Goal: Navigation & Orientation: Find specific page/section

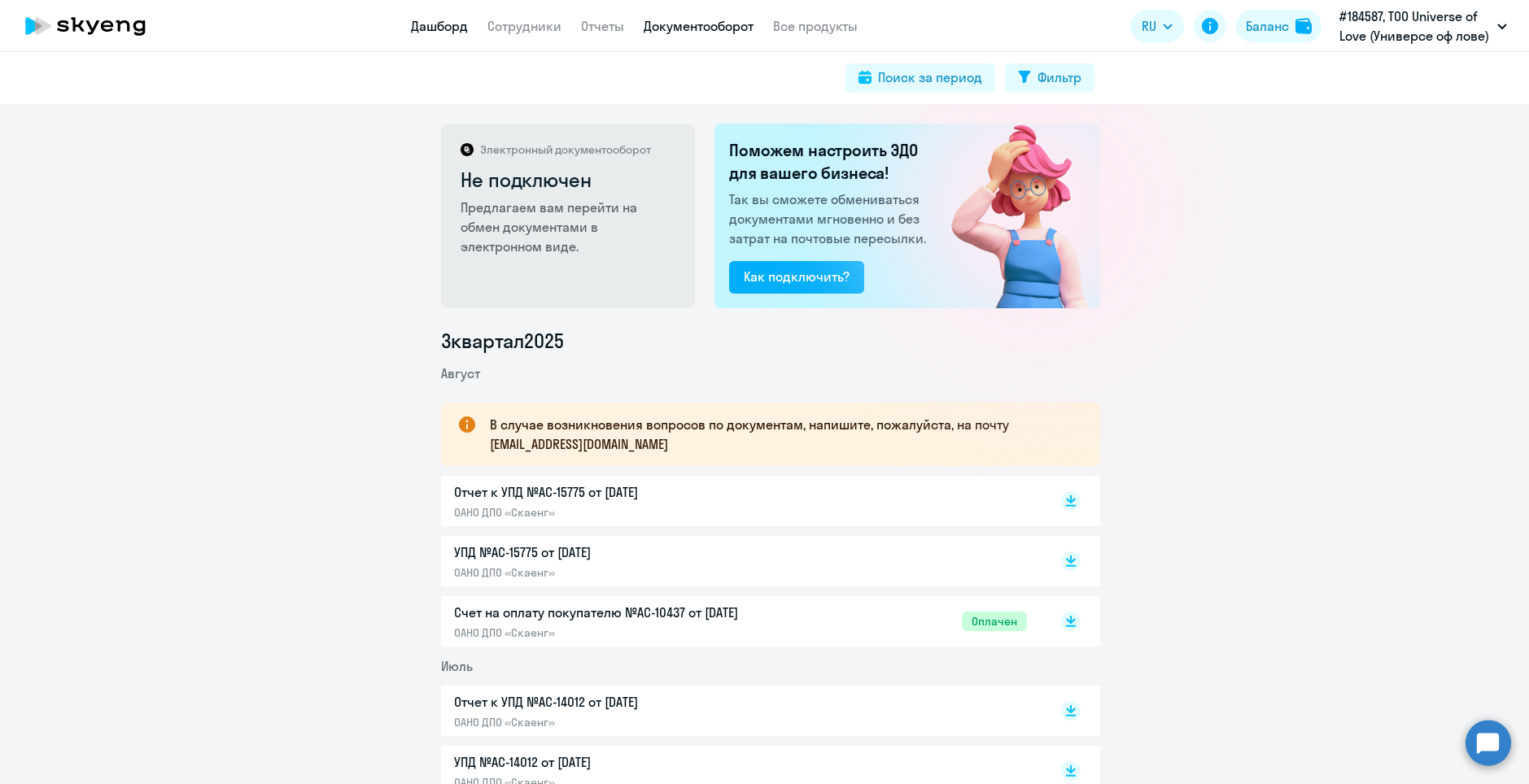
click at [447, 27] on link "Дашборд" at bounding box center [439, 26] width 57 height 17
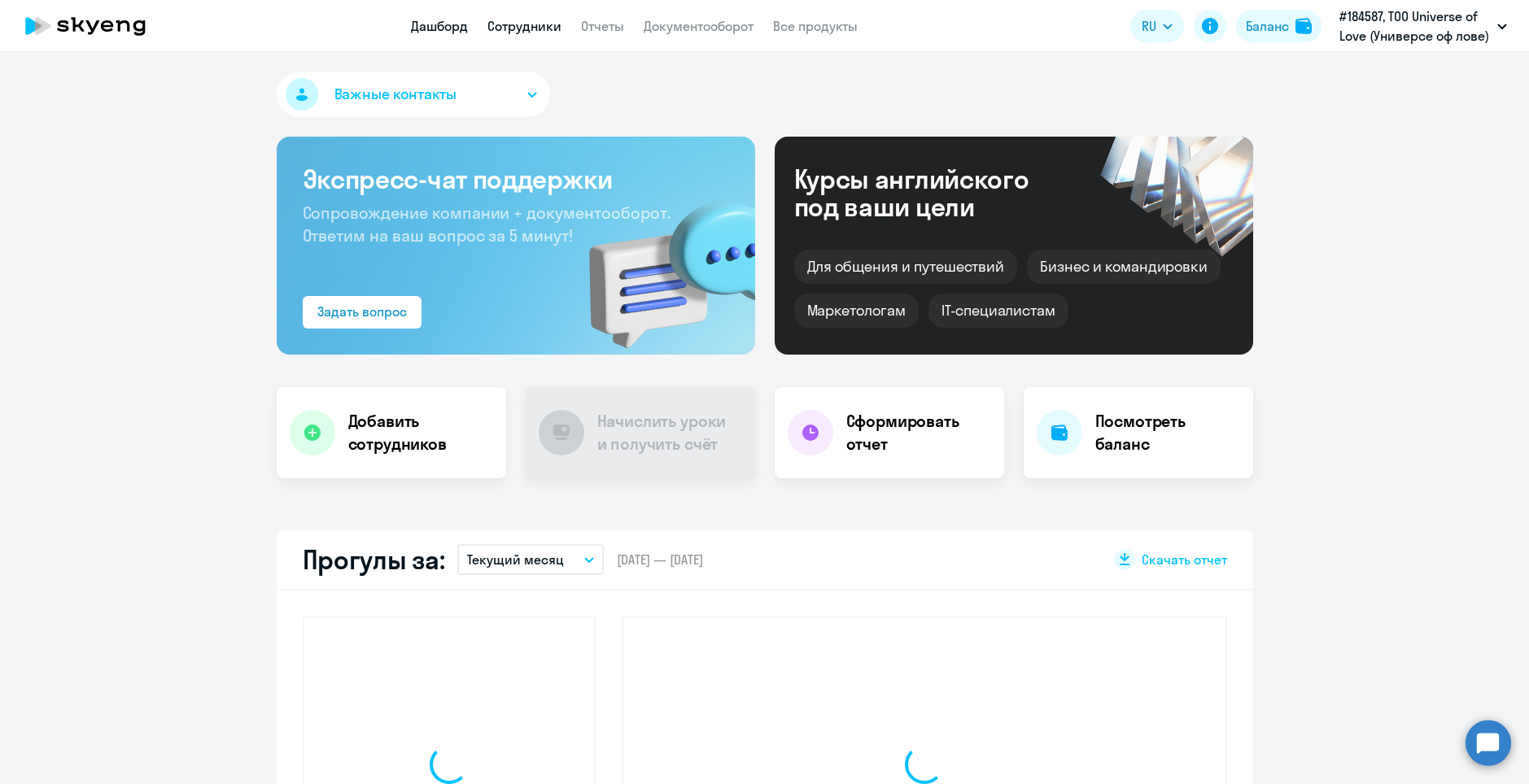
select select "30"
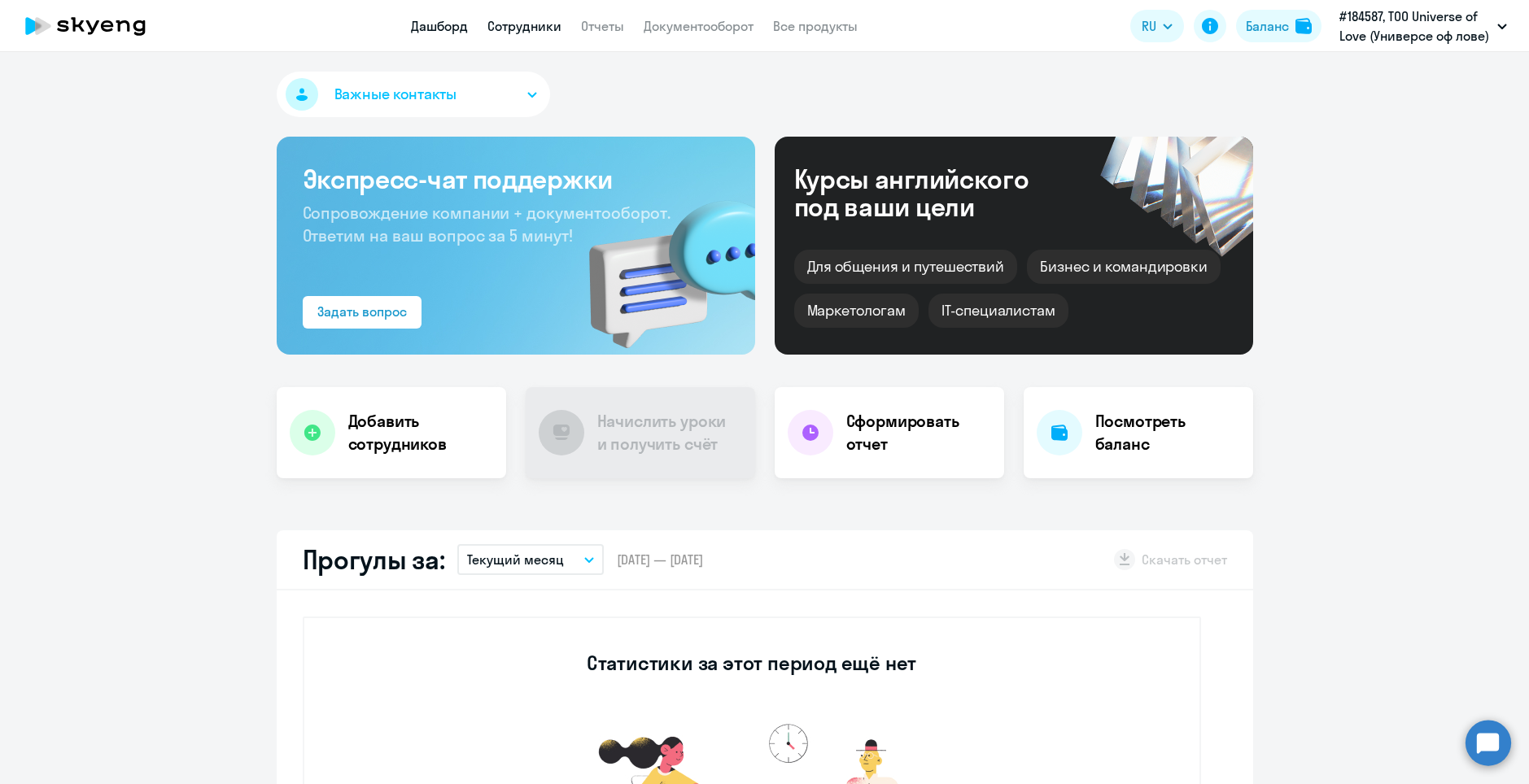
click at [545, 24] on link "Сотрудники" at bounding box center [524, 26] width 74 height 17
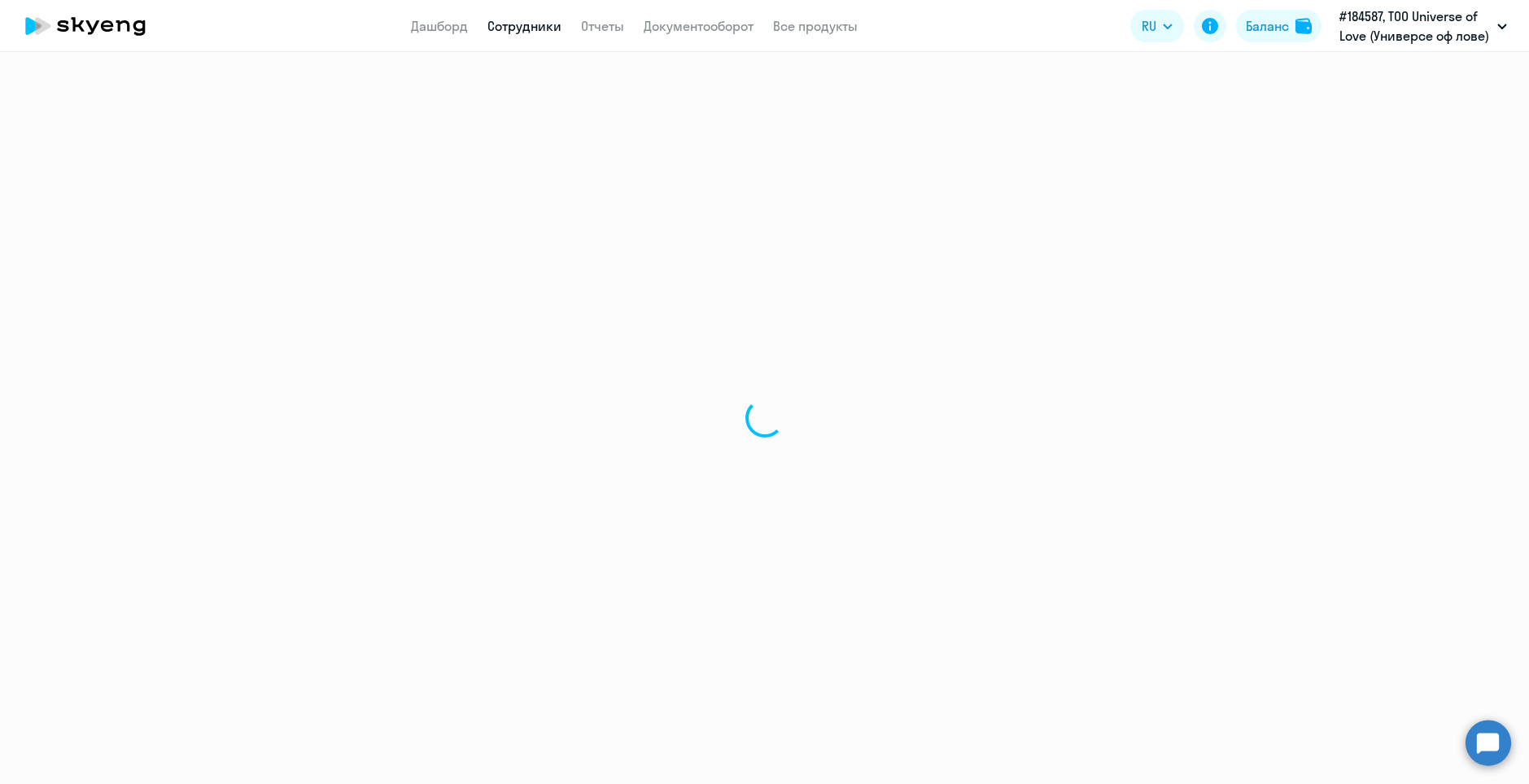
select select "30"
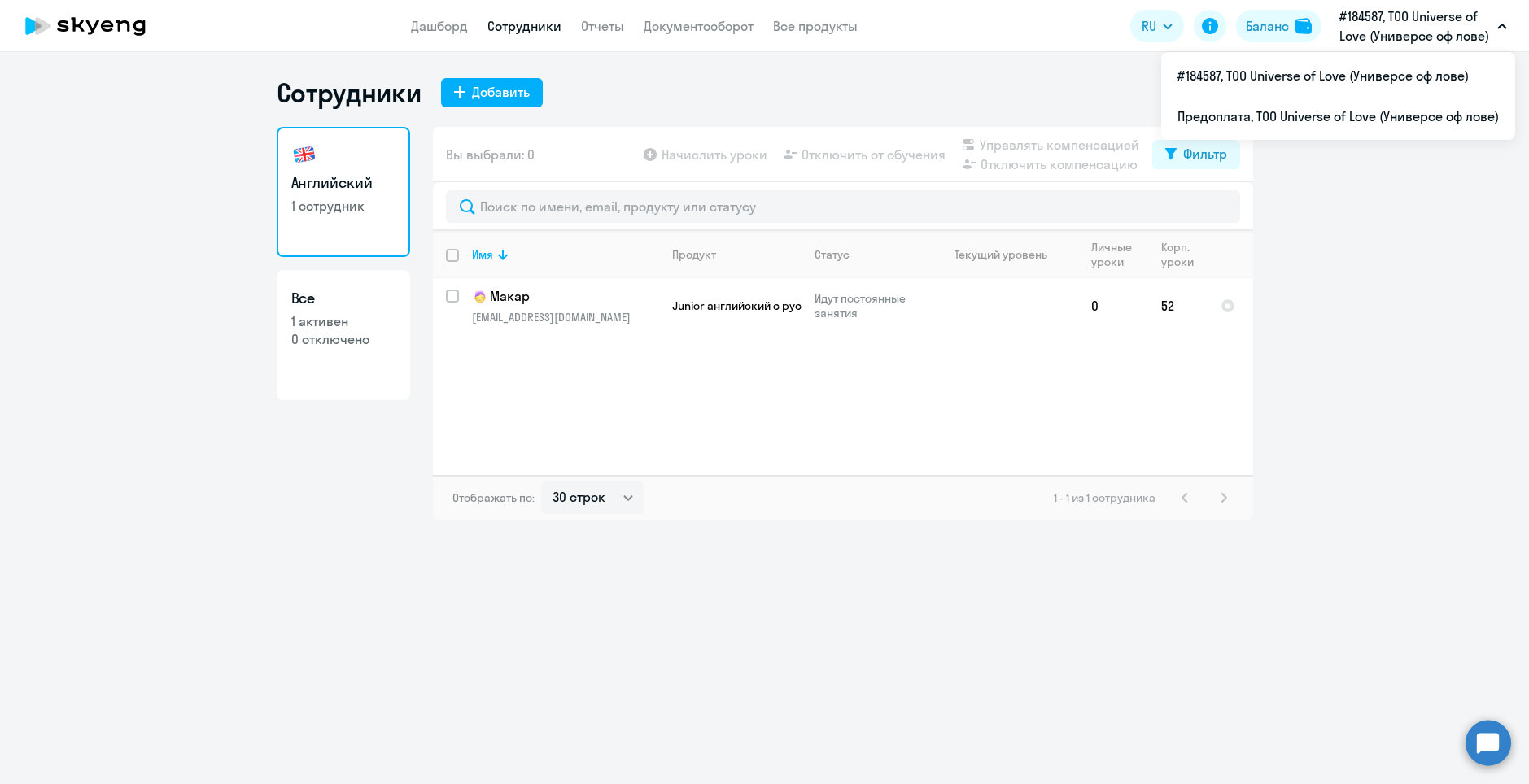
click at [1378, 10] on p "#184587, ТОО Universe of Love (Универсе оф лове)" at bounding box center [1416, 26] width 151 height 39
click at [1290, 123] on li "Предоплата, ТОО Universe of Love (Универсе оф лове)" at bounding box center [1338, 116] width 354 height 41
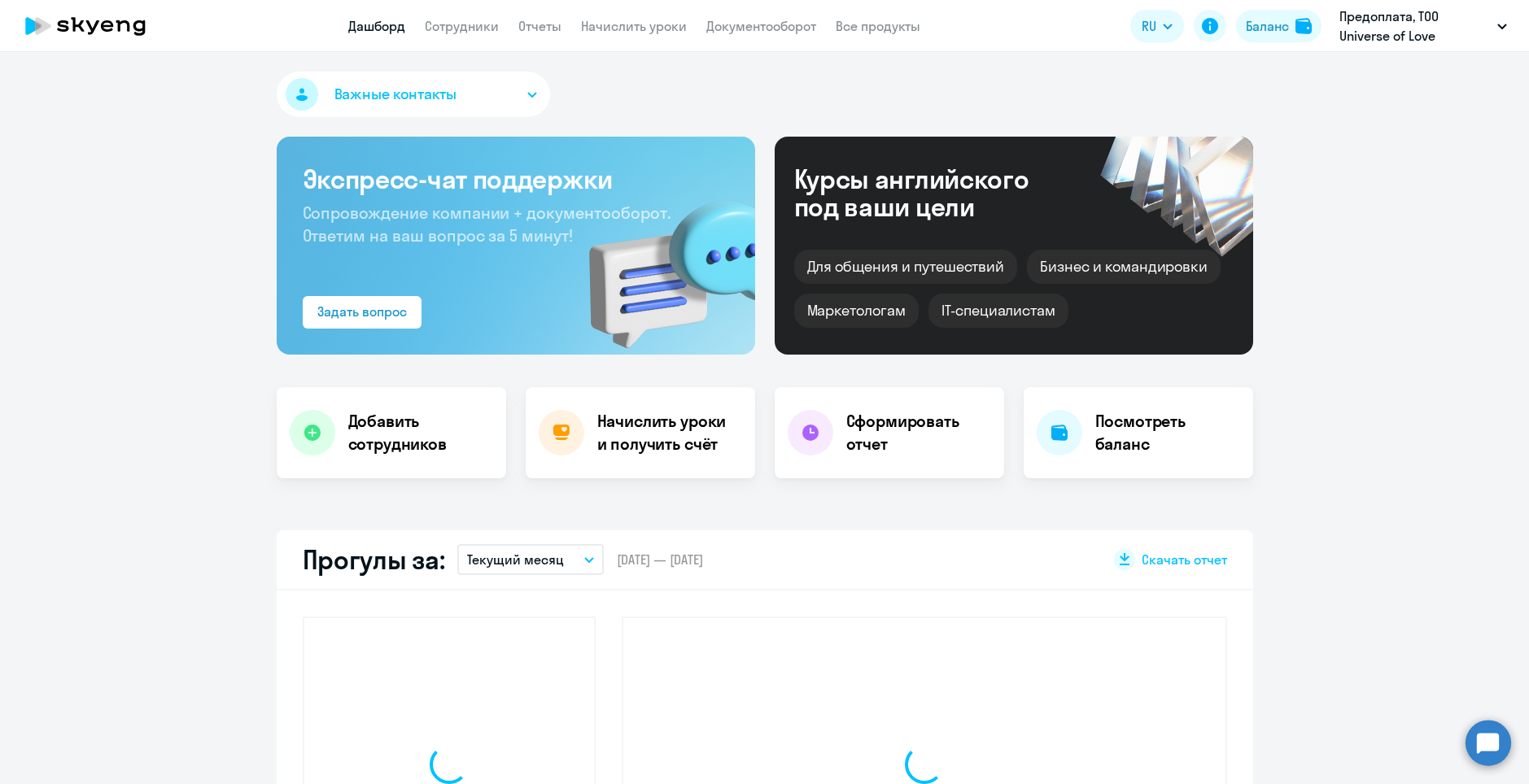
select select "30"
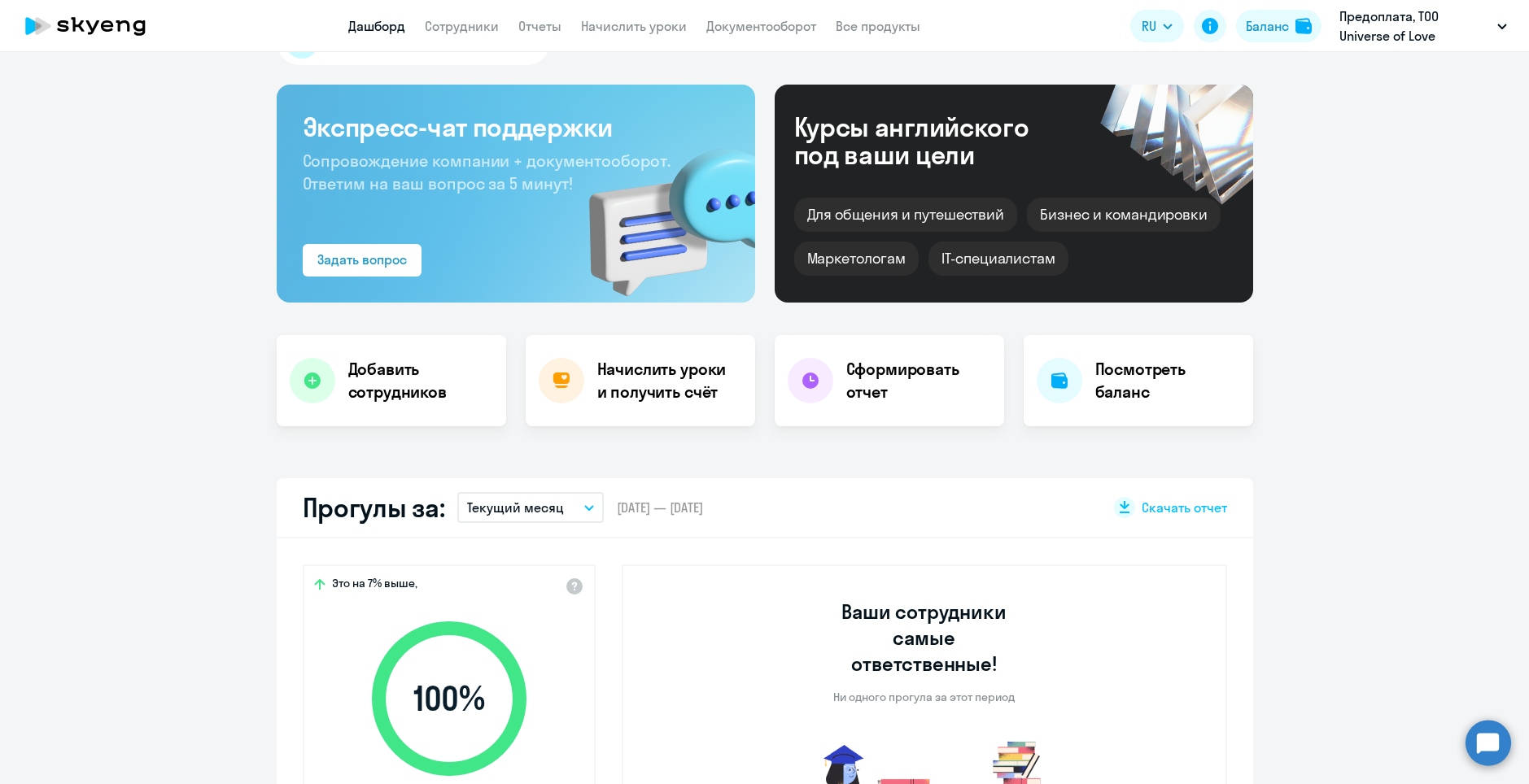
scroll to position [81, 0]
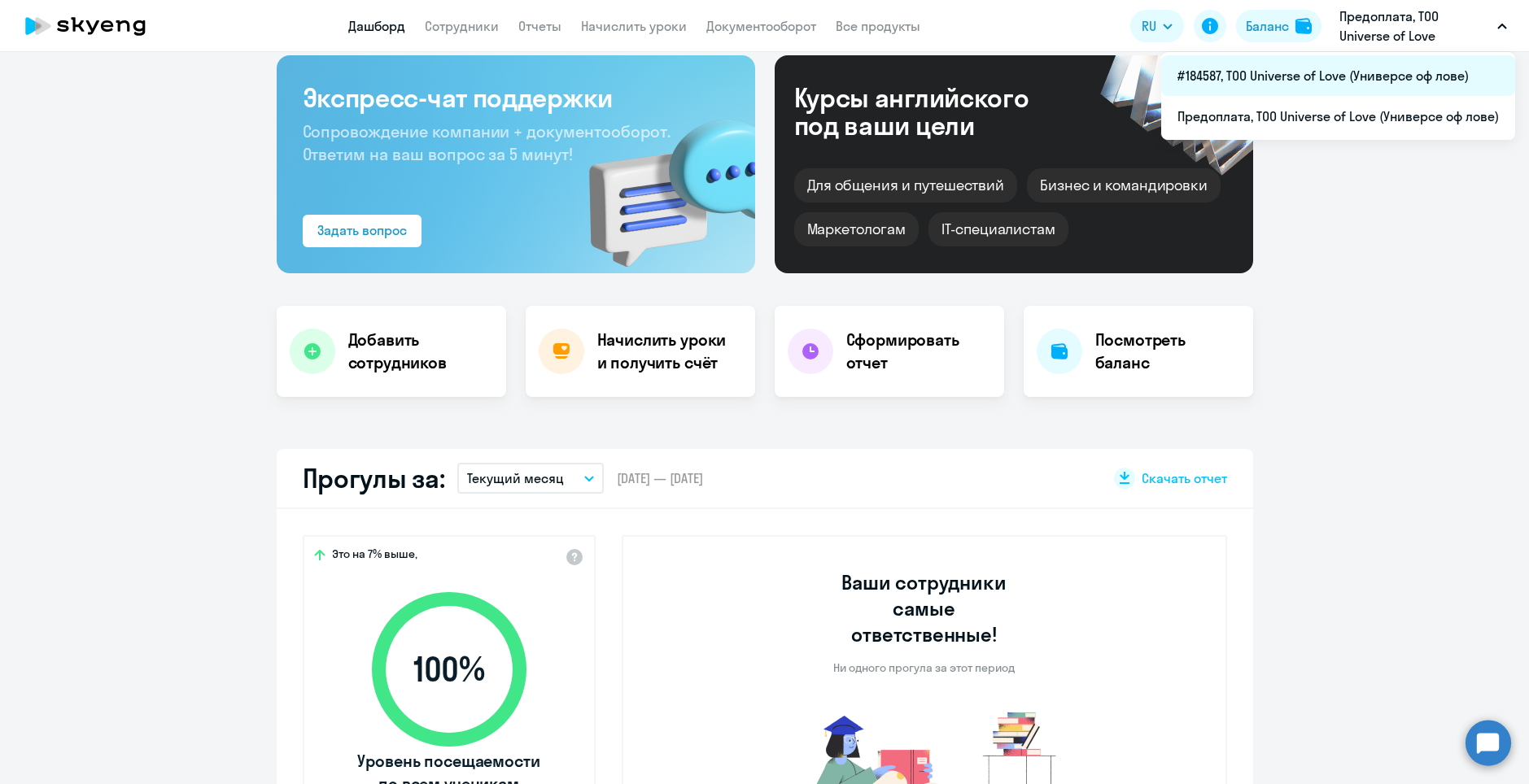
click at [1349, 67] on li "#184587, ТОО Universe of Love (Универсе оф лове)" at bounding box center [1338, 76] width 354 height 41
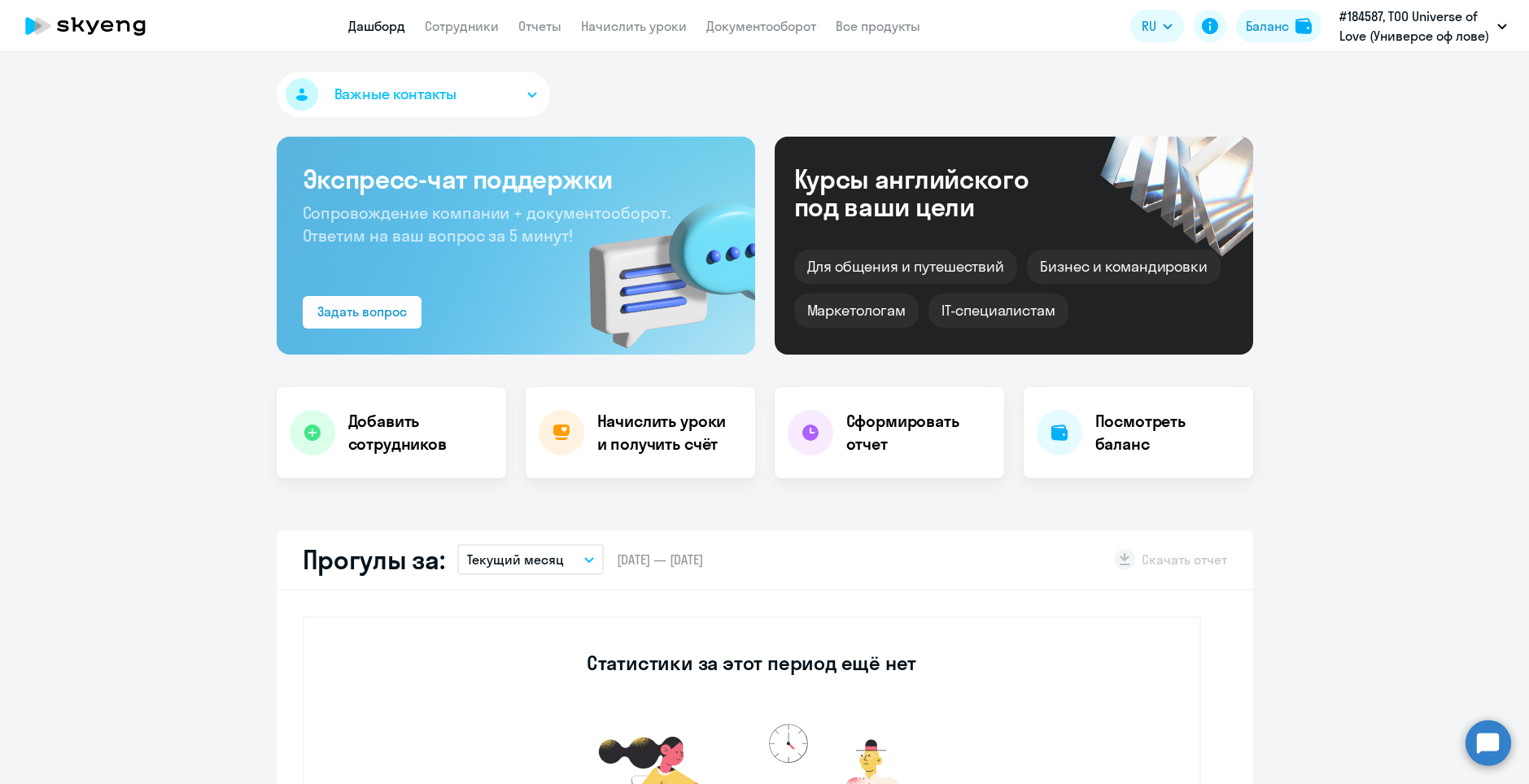
click at [451, 17] on app-menu-item-link "Сотрудники" at bounding box center [461, 27] width 74 height 20
click at [447, 34] on app-menu-item-link "Сотрудники" at bounding box center [461, 27] width 74 height 20
click at [451, 30] on link "Сотрудники" at bounding box center [461, 26] width 74 height 17
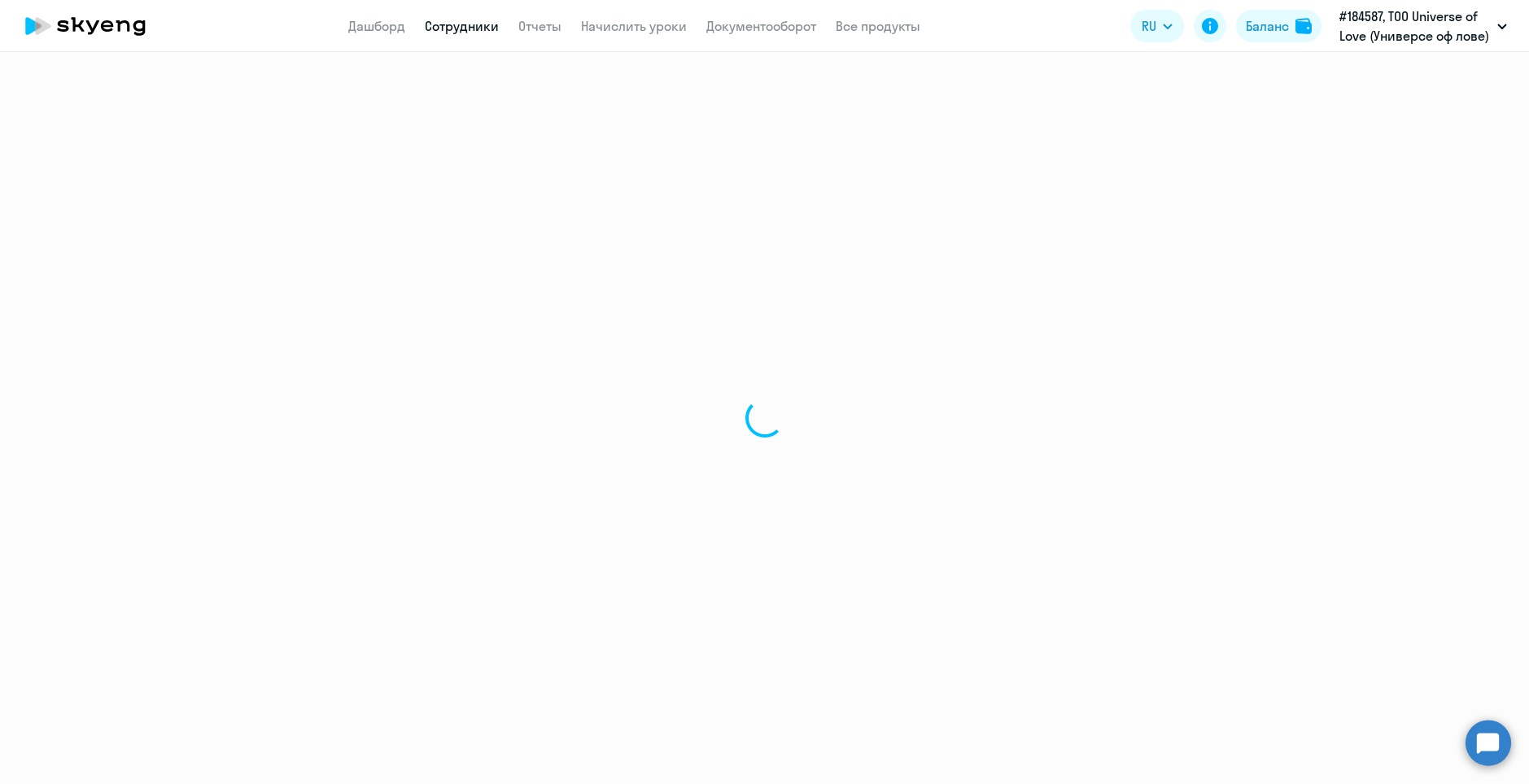
select select "30"
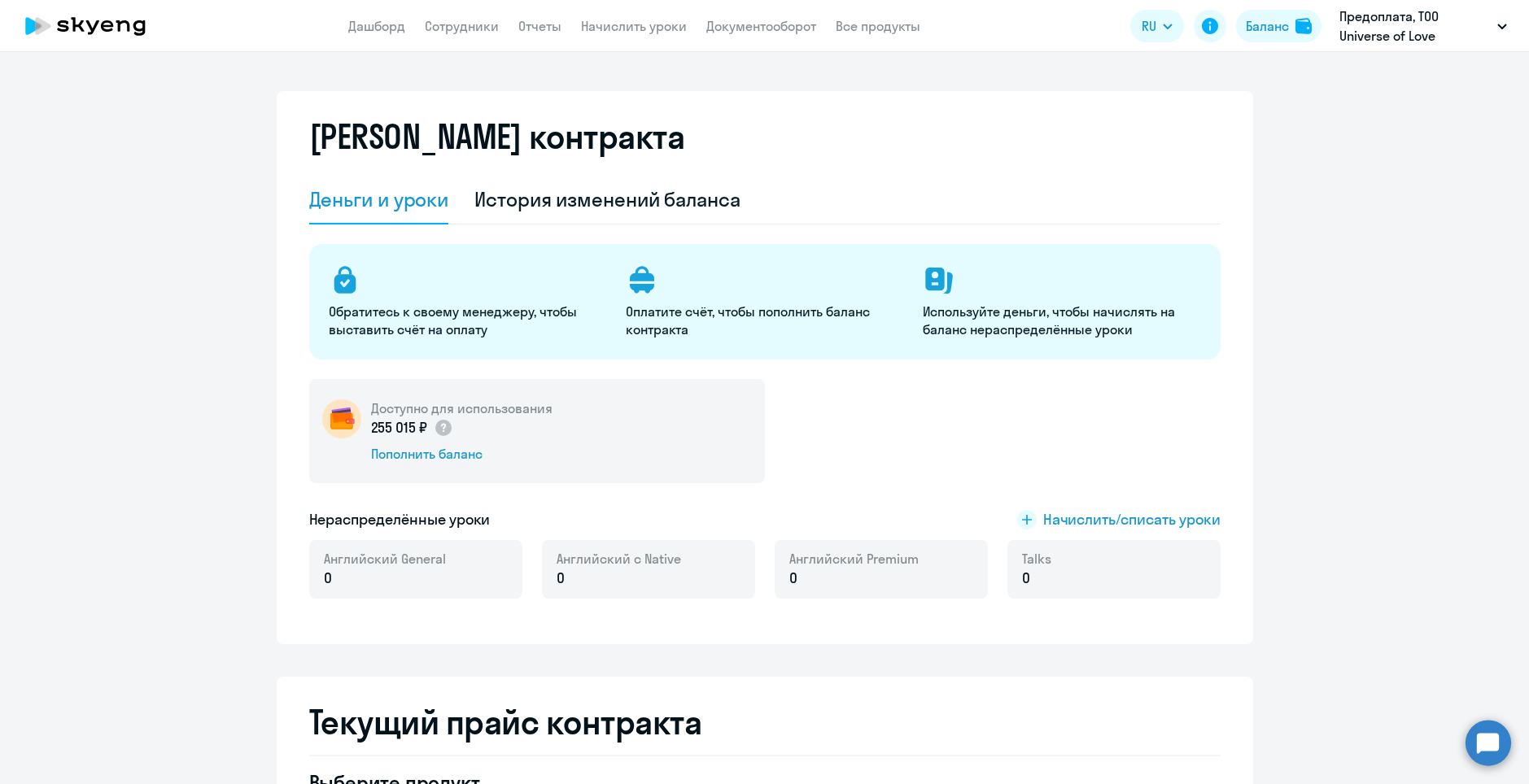
select select "english_adult_not_native_speaker"
